Goal: Check status: Check status

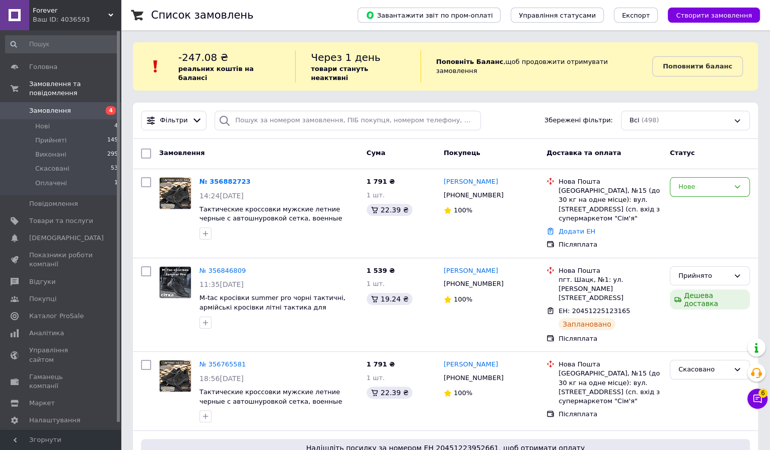
scroll to position [43, 0]
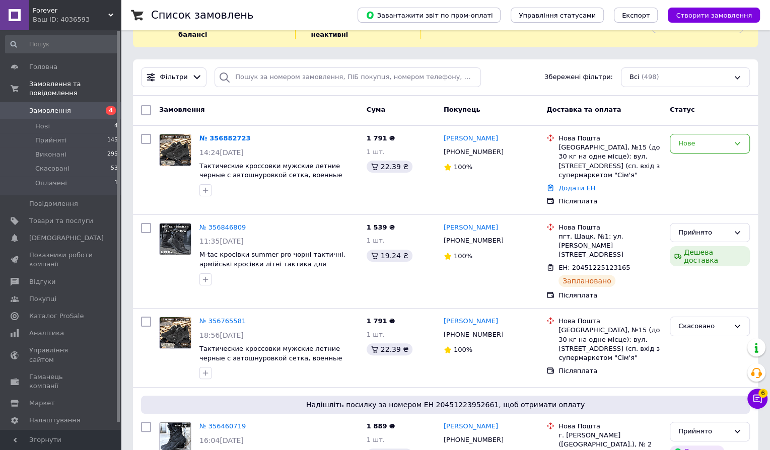
click at [68, 107] on span "Замовлення" at bounding box center [61, 110] width 64 height 9
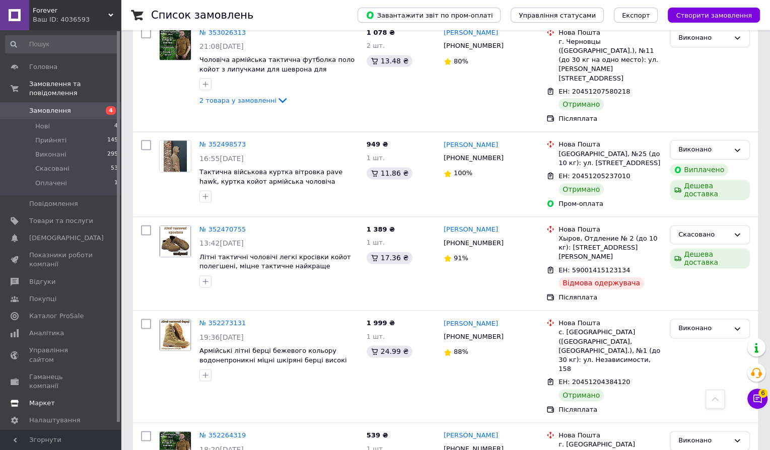
scroll to position [4067, 0]
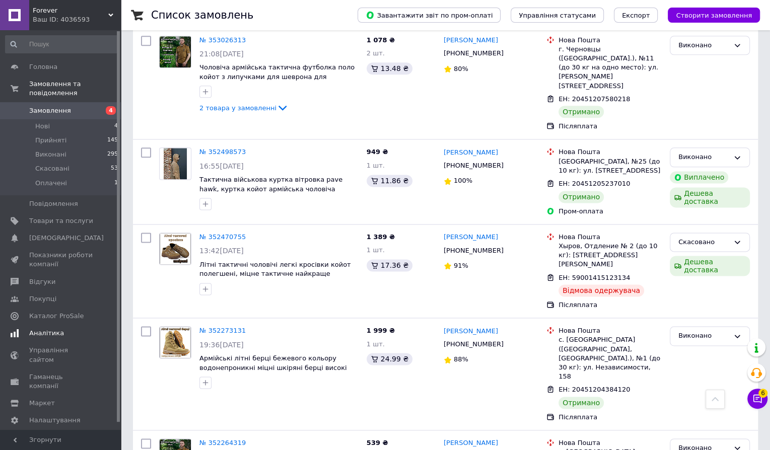
click at [53, 332] on span "Аналітика" at bounding box center [46, 333] width 35 height 9
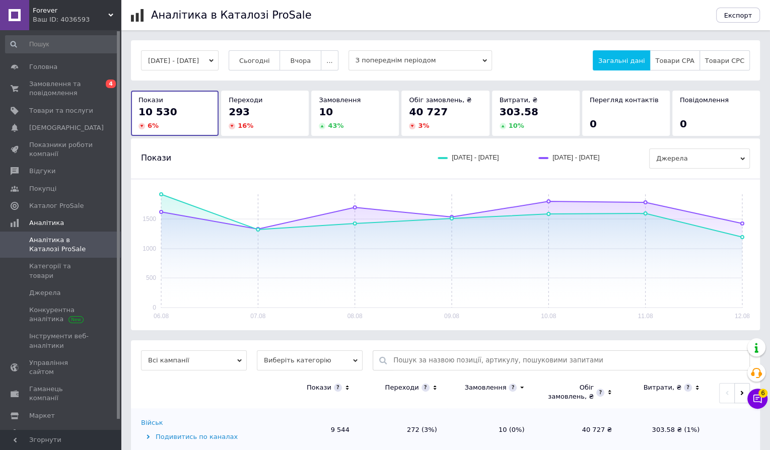
click at [349, 105] on div "10" at bounding box center [355, 112] width 73 height 14
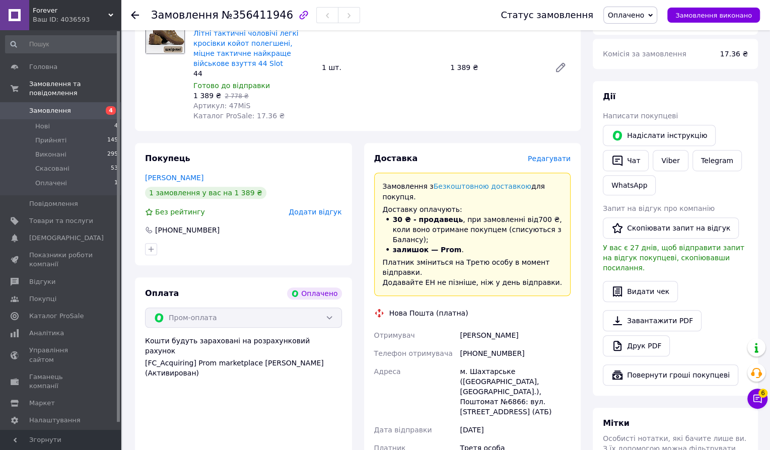
scroll to position [394, 0]
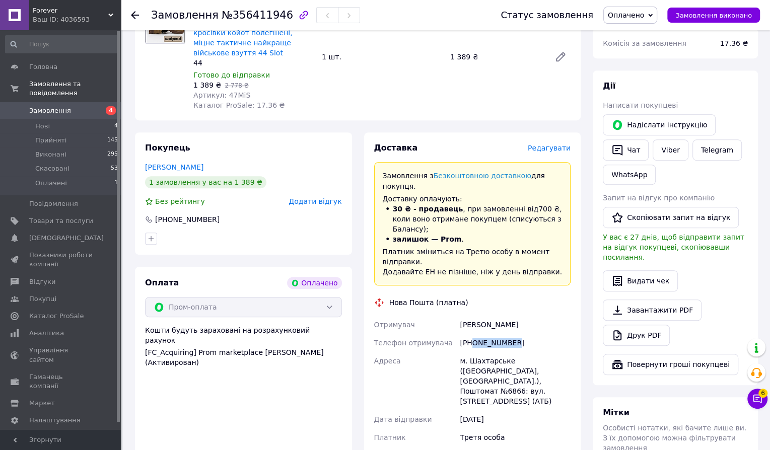
copy div "0668758054"
drag, startPoint x: 527, startPoint y: 346, endPoint x: 473, endPoint y: 344, distance: 53.4
click at [474, 344] on div "[PHONE_NUMBER]" at bounding box center [515, 343] width 115 height 18
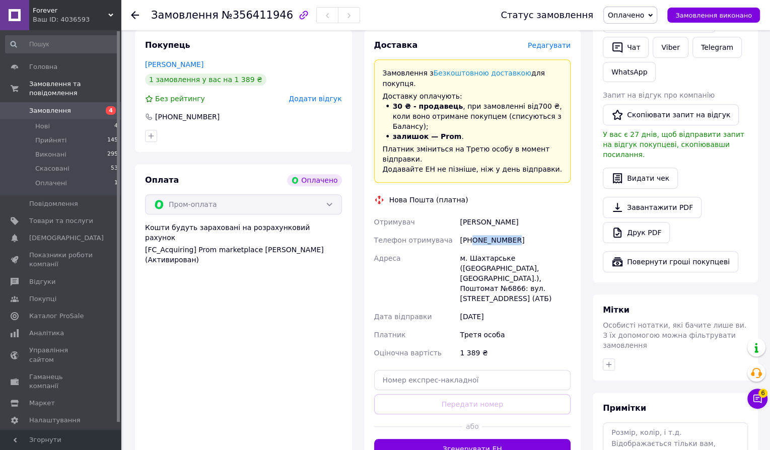
scroll to position [547, 0]
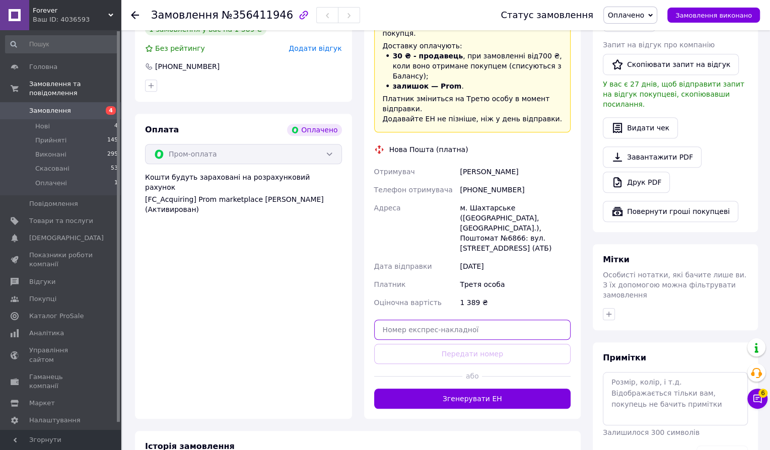
click at [437, 330] on input "text" at bounding box center [472, 330] width 197 height 20
paste input "20451223279098"
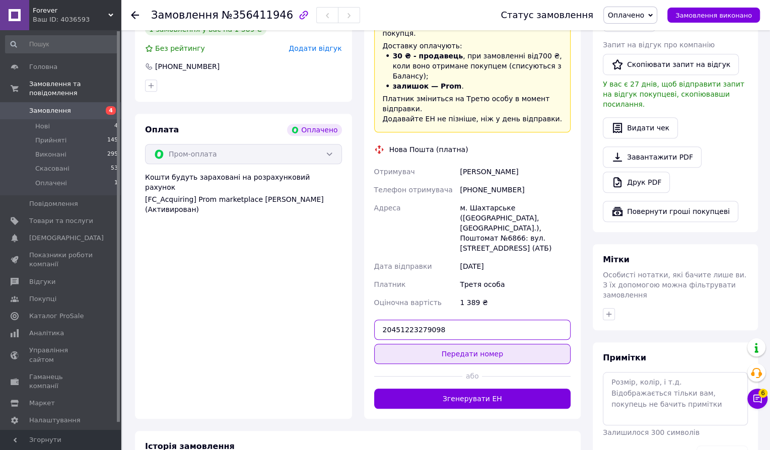
type input "20451223279098"
click at [426, 352] on button "Передати номер" at bounding box center [472, 354] width 197 height 20
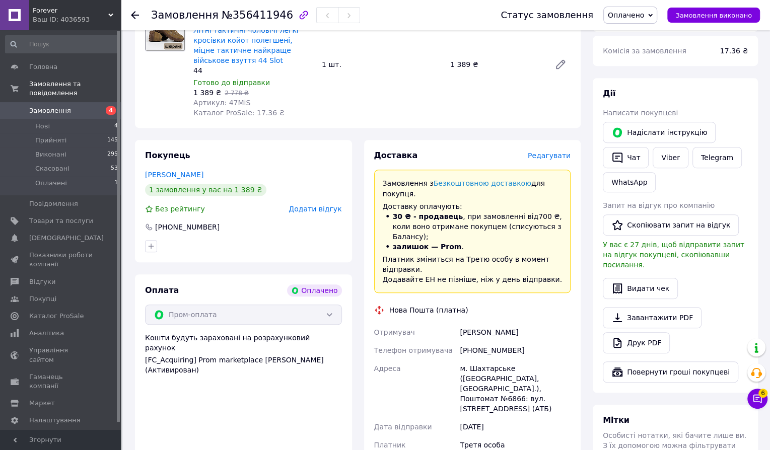
scroll to position [98, 0]
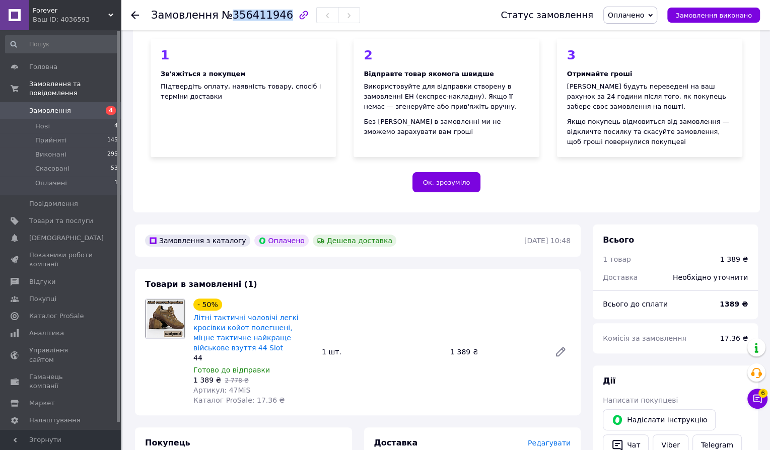
drag, startPoint x: 225, startPoint y: 15, endPoint x: 277, endPoint y: 17, distance: 51.9
click at [277, 17] on span "№356411946" at bounding box center [258, 15] width 72 height 12
copy span "356411946"
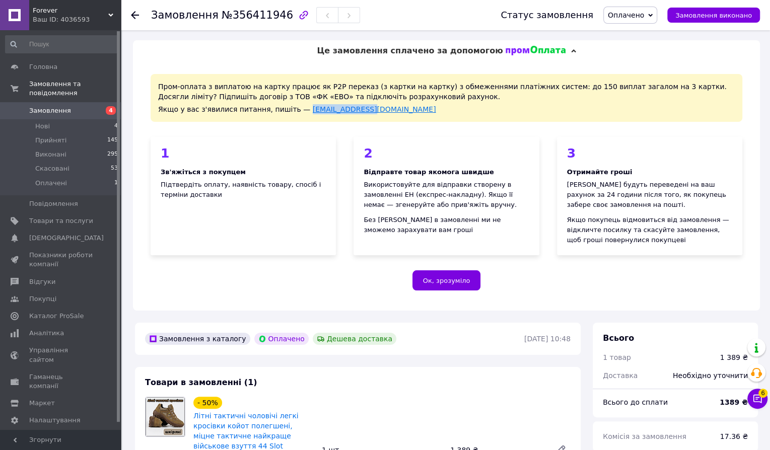
drag, startPoint x: 362, startPoint y: 110, endPoint x: 298, endPoint y: 112, distance: 64.0
click at [298, 112] on div "Якщо у вас з'явилися питання, пишіть — prompay@prom.ua" at bounding box center [446, 109] width 577 height 10
copy link "prompay@prom.ua"
drag, startPoint x: 226, startPoint y: 16, endPoint x: 279, endPoint y: 15, distance: 52.9
click at [279, 15] on div "Замовлення №356411946" at bounding box center [255, 15] width 209 height 17
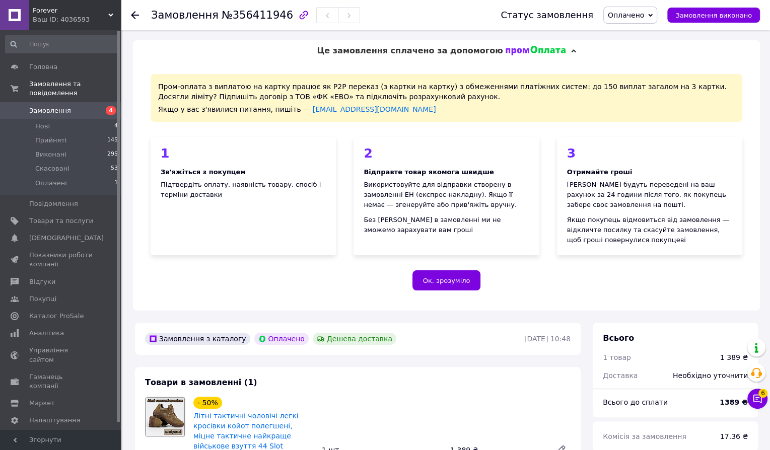
click at [279, 15] on span "№356411946" at bounding box center [258, 15] width 72 height 12
drag, startPoint x: 226, startPoint y: 15, endPoint x: 277, endPoint y: 15, distance: 50.9
click at [277, 15] on span "№356411946" at bounding box center [258, 15] width 72 height 12
copy span "356411946"
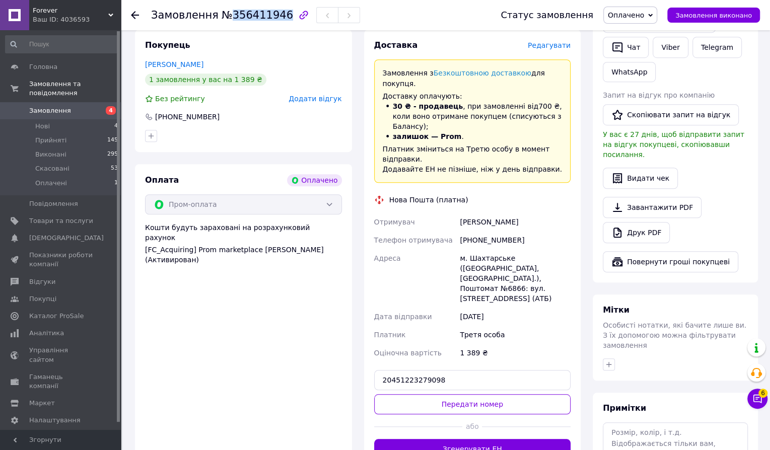
scroll to position [498, 0]
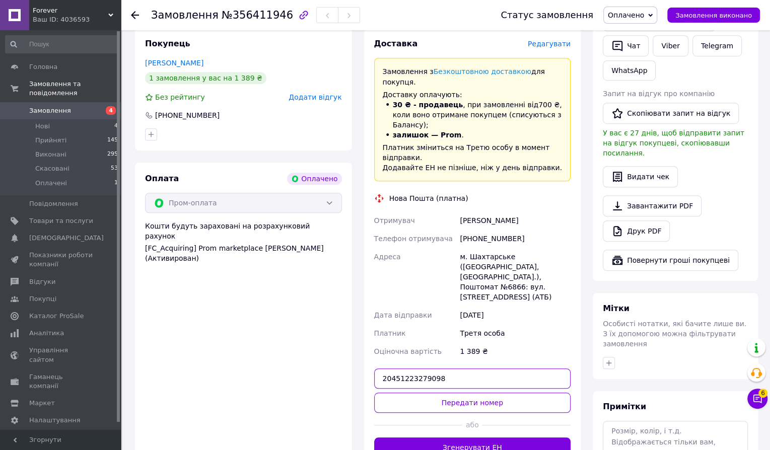
click at [451, 383] on input "20451223279098" at bounding box center [472, 379] width 197 height 20
